Goal: Task Accomplishment & Management: Use online tool/utility

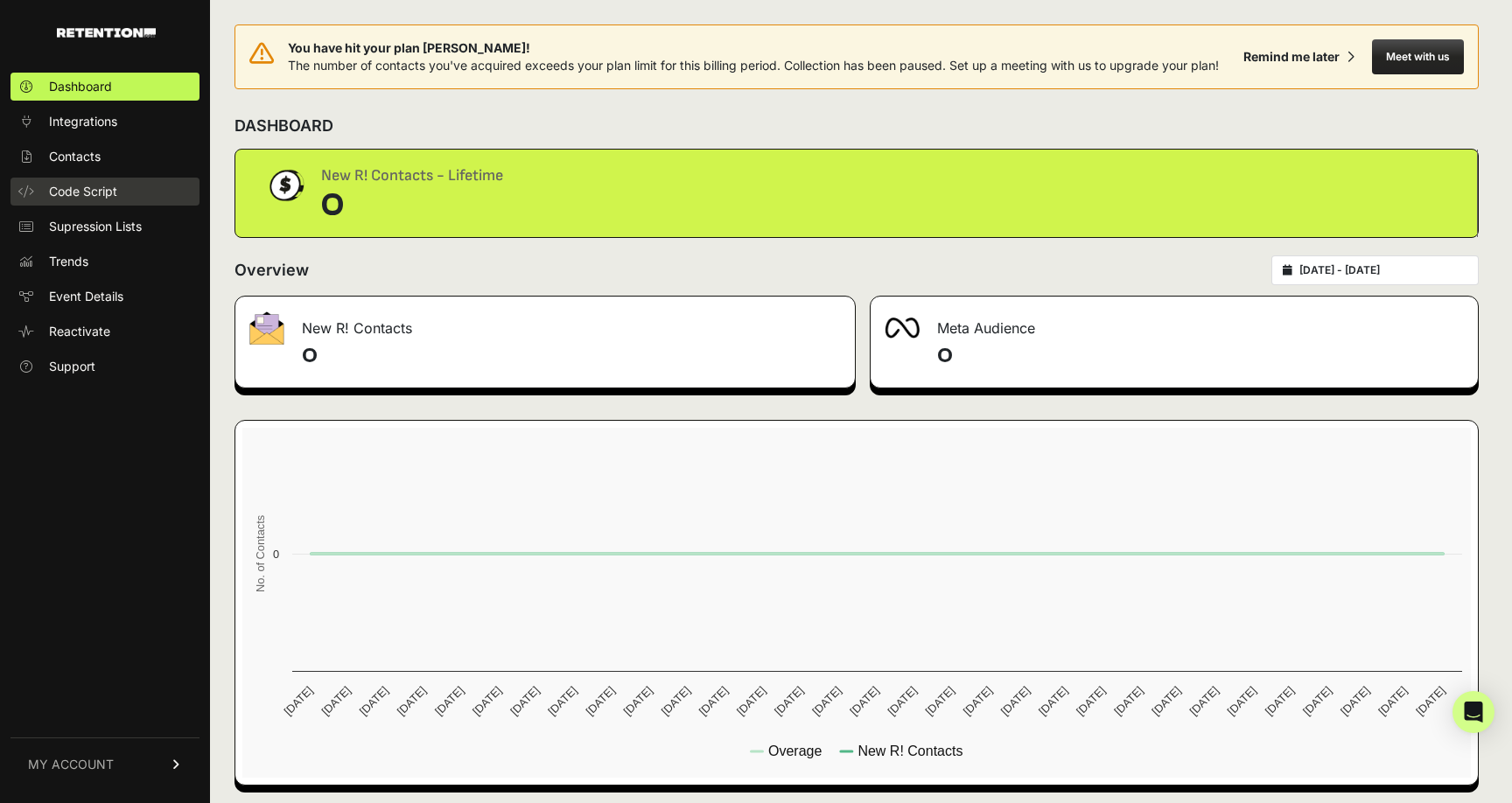
click at [83, 198] on span "Code Script" at bounding box center [83, 191] width 69 height 17
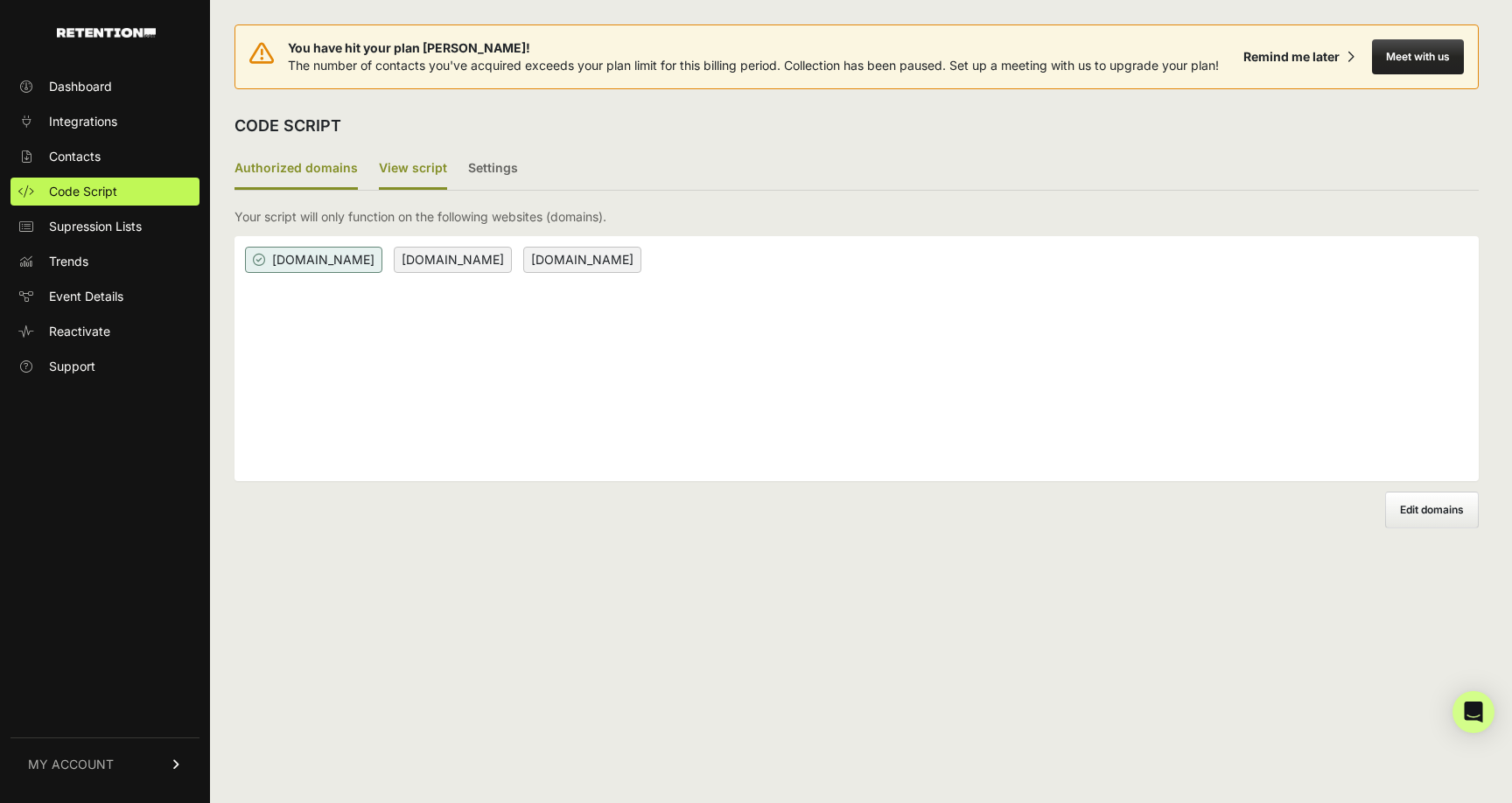
click at [399, 176] on label "View script" at bounding box center [413, 169] width 69 height 42
click at [0, 0] on input "View script" at bounding box center [0, 0] width 0 height 0
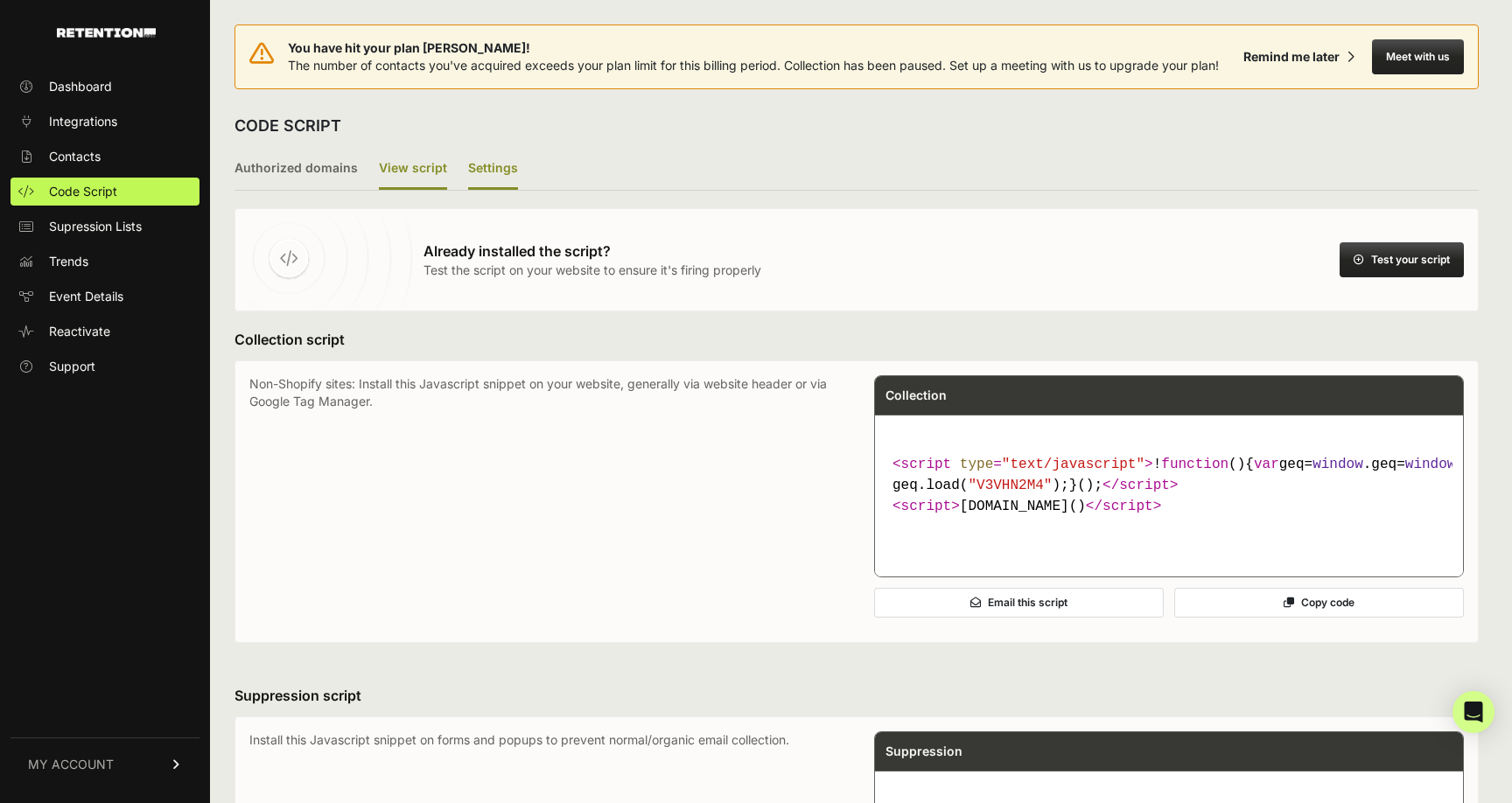
click at [492, 170] on label "Settings" at bounding box center [493, 169] width 50 height 42
click at [0, 0] on input "Settings" at bounding box center [0, 0] width 0 height 0
